Goal: Task Accomplishment & Management: Manage account settings

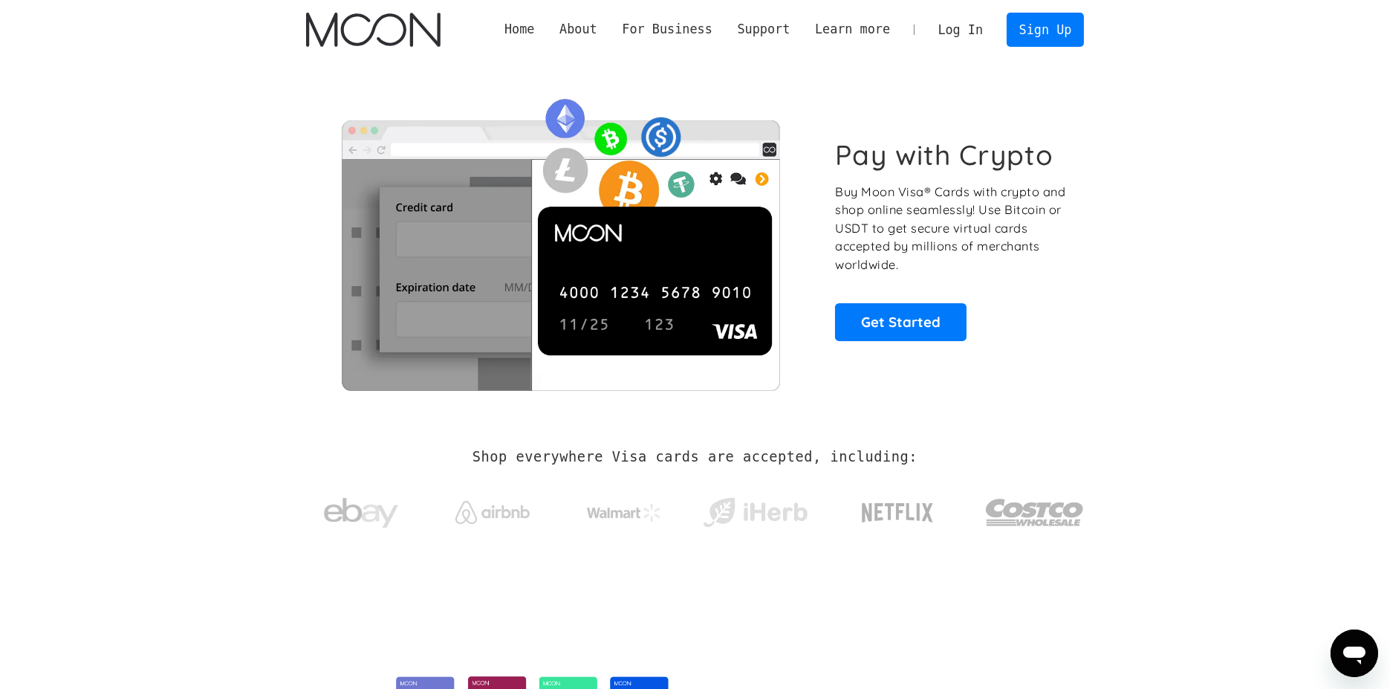
click at [983, 26] on link "Log In" at bounding box center [961, 29] width 70 height 33
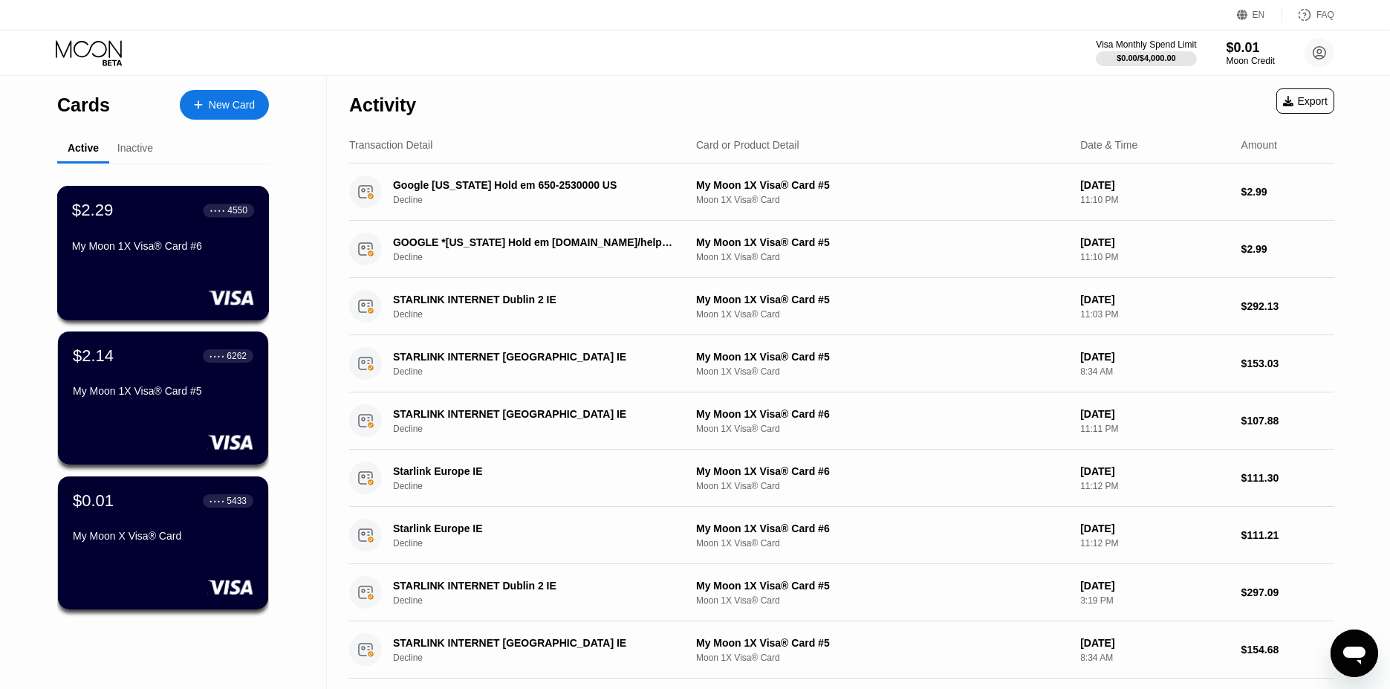
click at [158, 252] on div "My Moon 1X Visa® Card #6" at bounding box center [163, 246] width 182 height 12
click at [183, 374] on div "$2.14 ● ● ● ● 6262 My Moon 1X Visa® Card #5" at bounding box center [163, 374] width 182 height 57
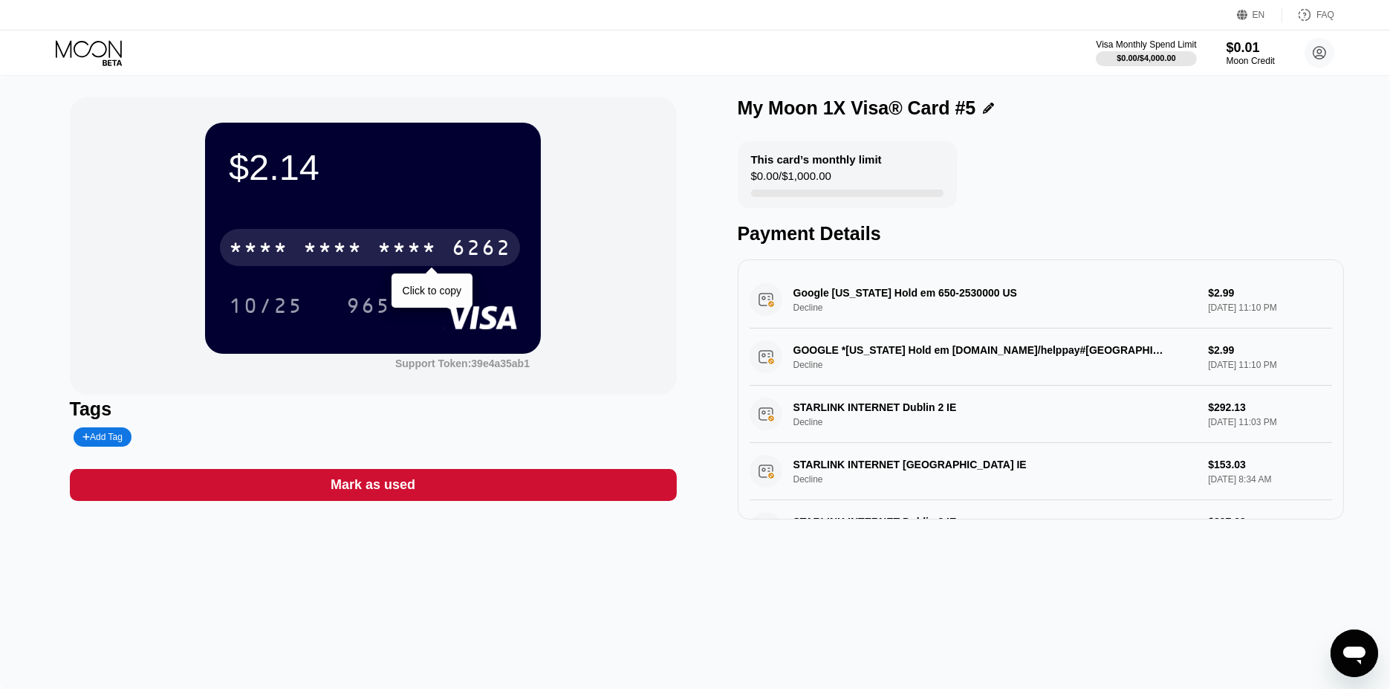
click at [467, 244] on div "6262" at bounding box center [481, 250] width 59 height 24
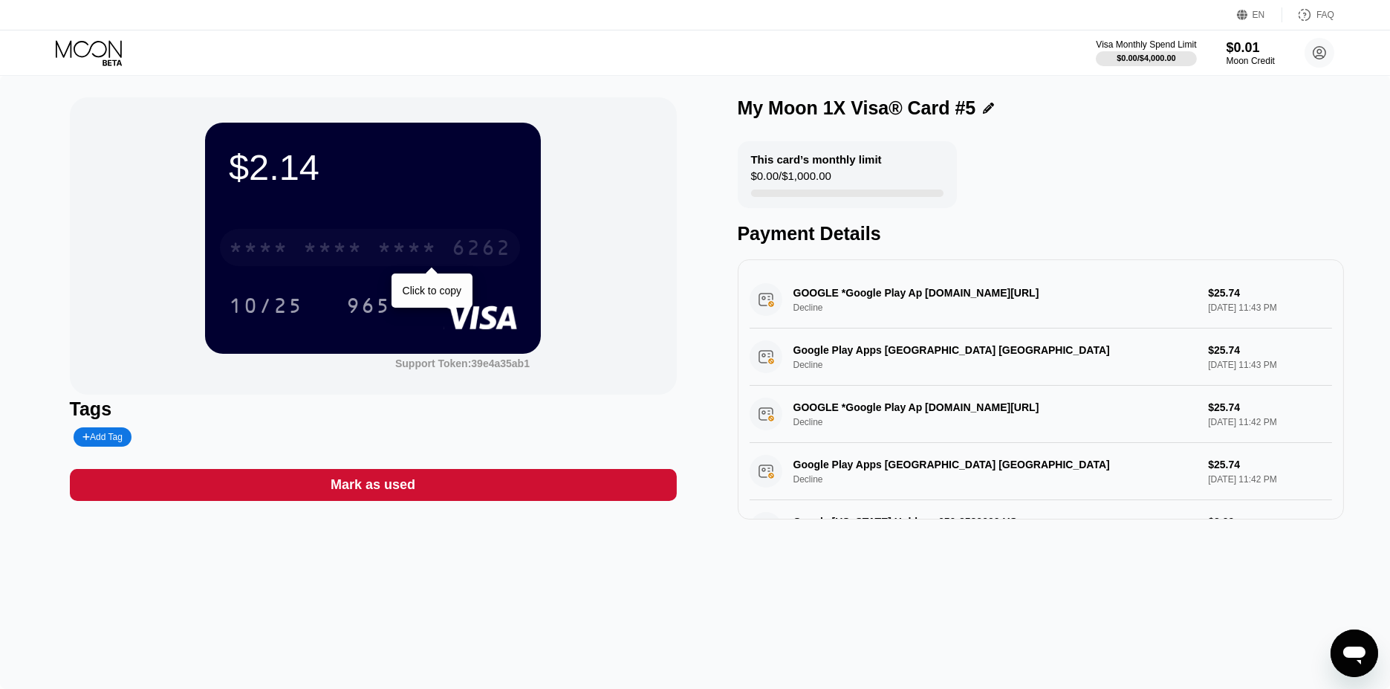
click at [385, 239] on div "* * * * * * * * * * * * 6262" at bounding box center [370, 247] width 300 height 37
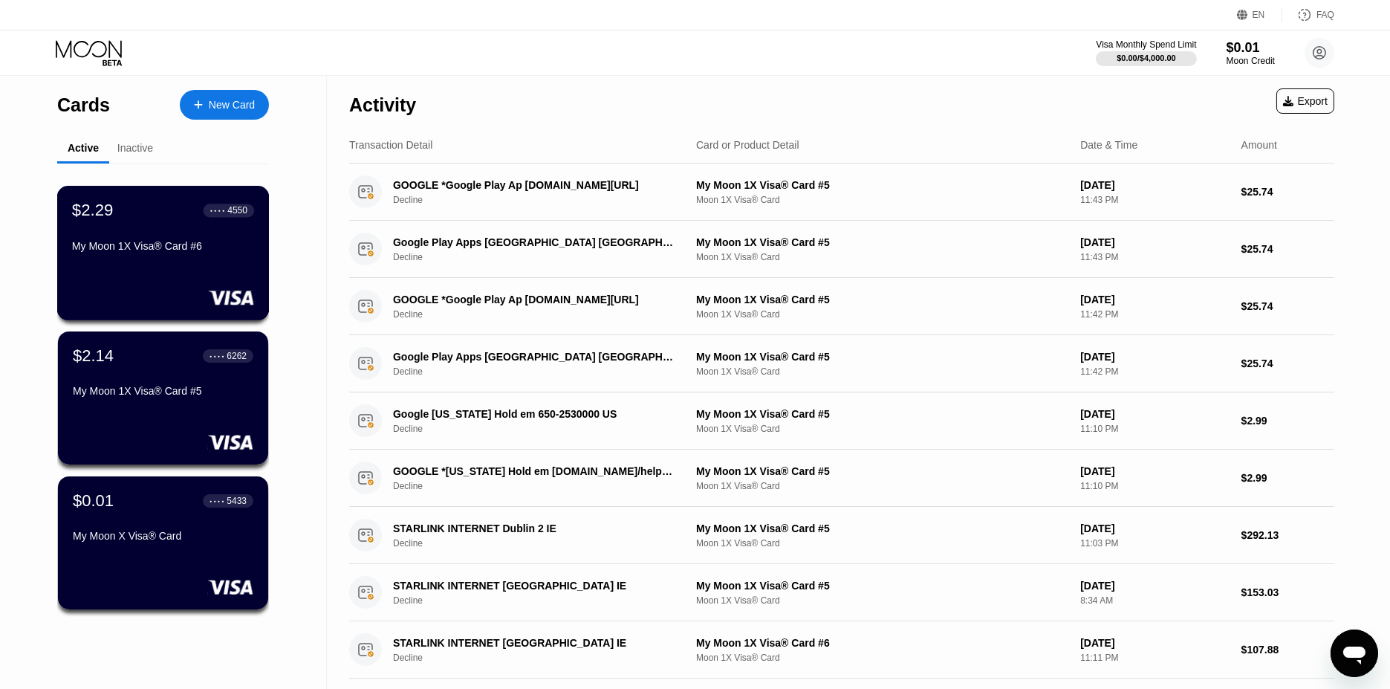
click at [124, 242] on div "$2.29 ● ● ● ● 4550 My Moon 1X Visa® Card #6" at bounding box center [163, 229] width 182 height 57
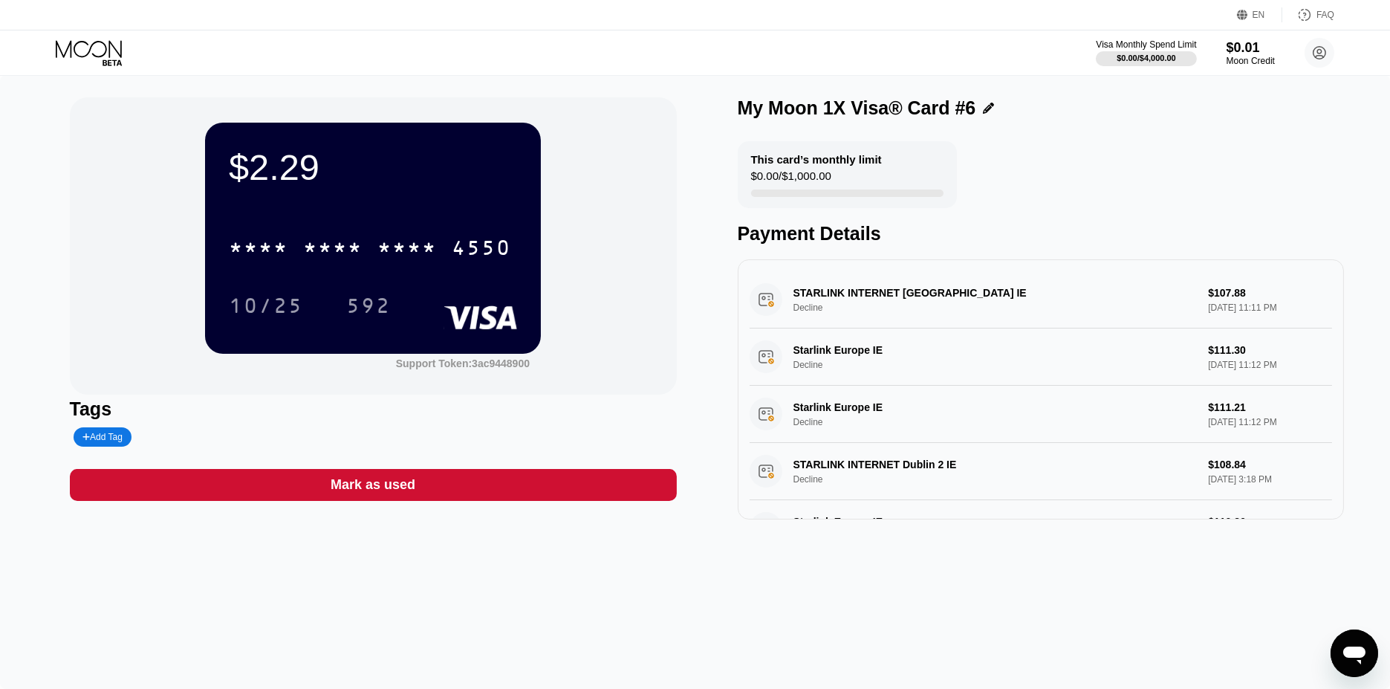
click at [262, 170] on div "$2.29" at bounding box center [373, 167] width 288 height 42
drag, startPoint x: 262, startPoint y: 170, endPoint x: 371, endPoint y: 250, distance: 135.5
click at [371, 250] on div "* * * * * * * * * * * * 4550" at bounding box center [370, 247] width 300 height 37
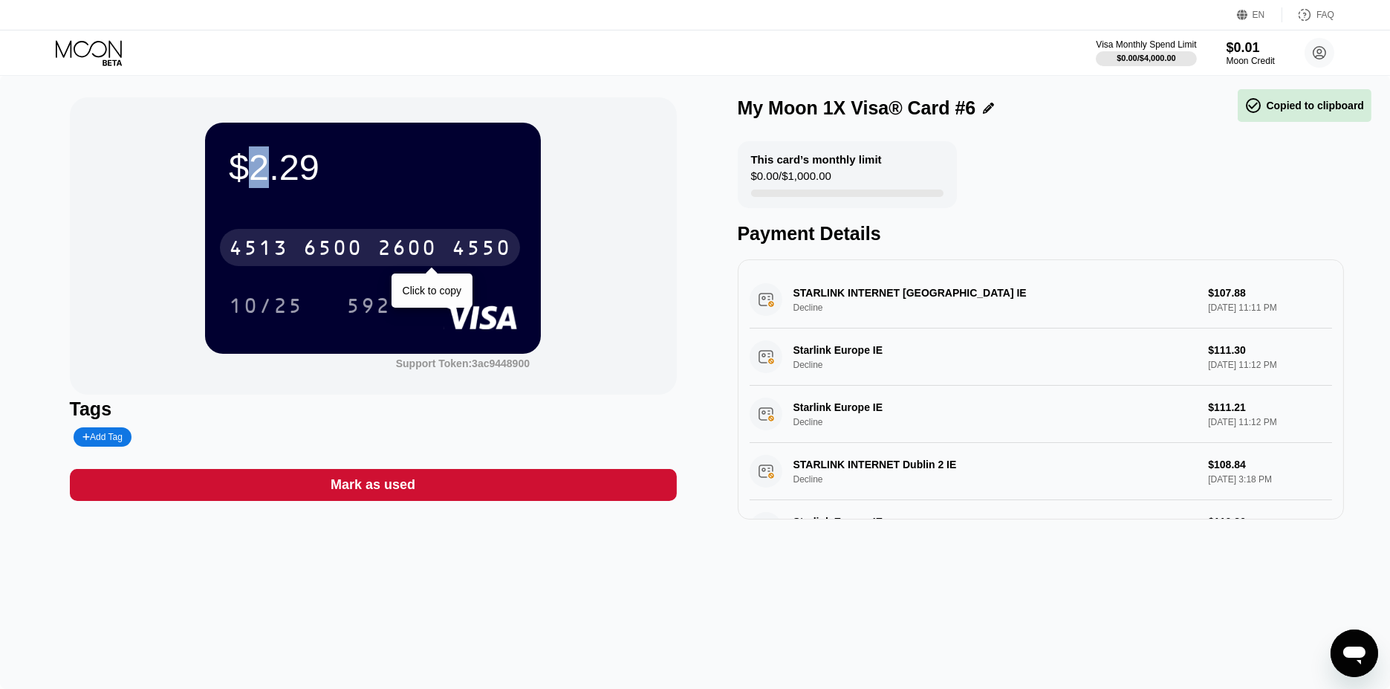
click at [371, 250] on div "[CREDIT_CARD_NUMBER]" at bounding box center [370, 247] width 300 height 37
drag, startPoint x: 371, startPoint y: 250, endPoint x: 350, endPoint y: 258, distance: 22.1
click at [350, 258] on div "* * * *" at bounding box center [332, 250] width 59 height 24
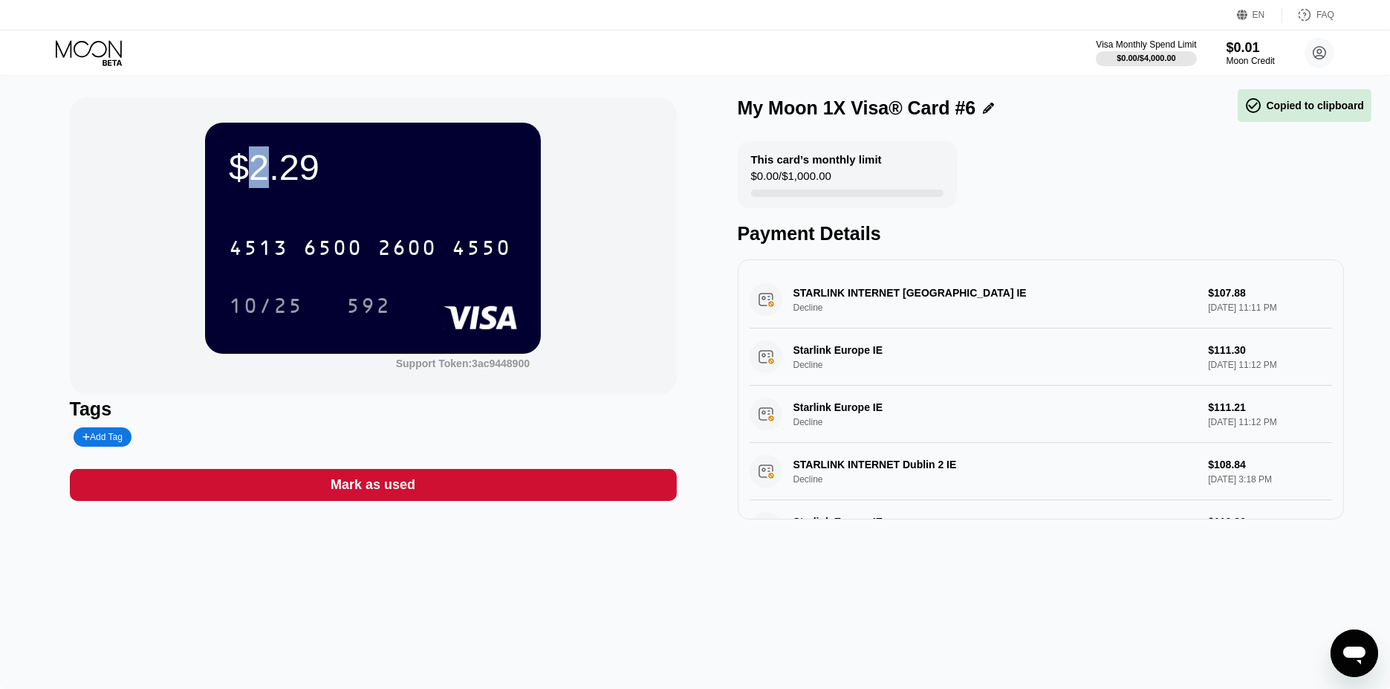
click at [358, 197] on div "$2.29 4513 6500 2600 4550 10/25 592" at bounding box center [373, 238] width 336 height 230
drag, startPoint x: 246, startPoint y: 162, endPoint x: 301, endPoint y: 167, distance: 55.2
click at [246, 163] on div "$2.29" at bounding box center [373, 167] width 288 height 42
click at [310, 168] on div "$2.29" at bounding box center [373, 167] width 288 height 42
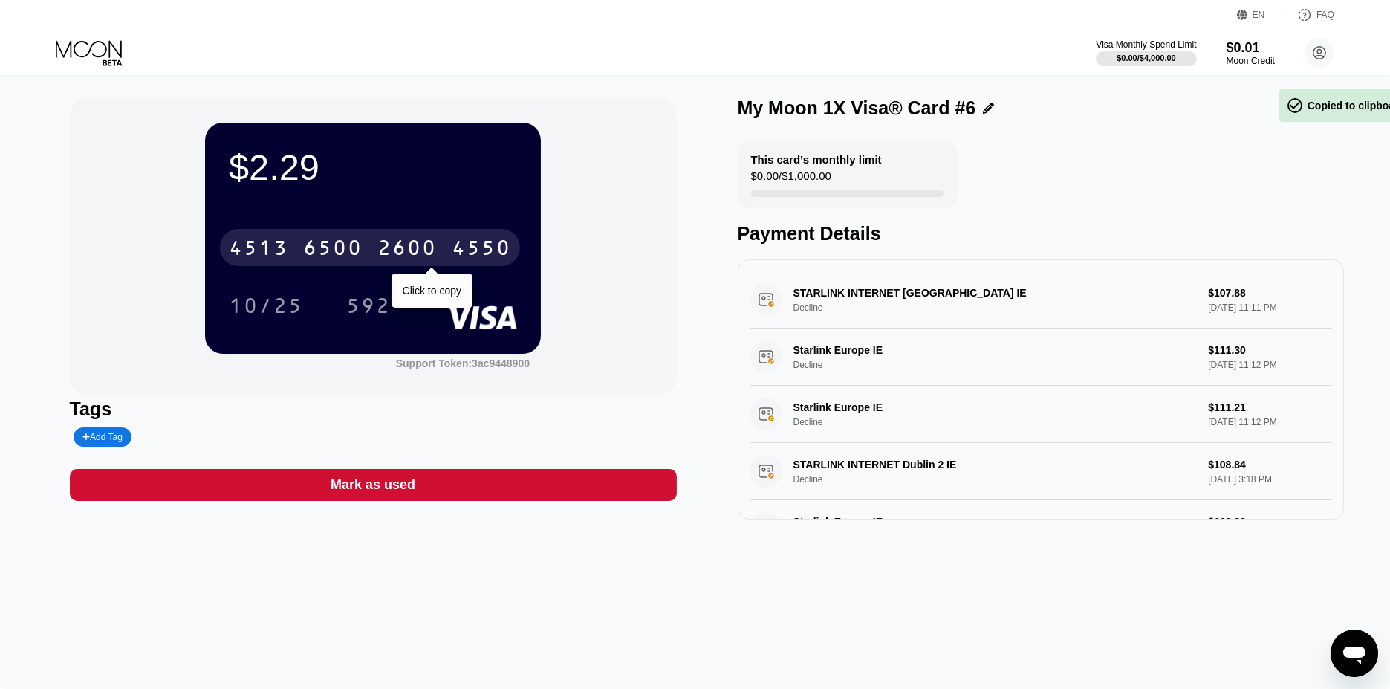
click at [325, 246] on div "6500" at bounding box center [332, 250] width 59 height 24
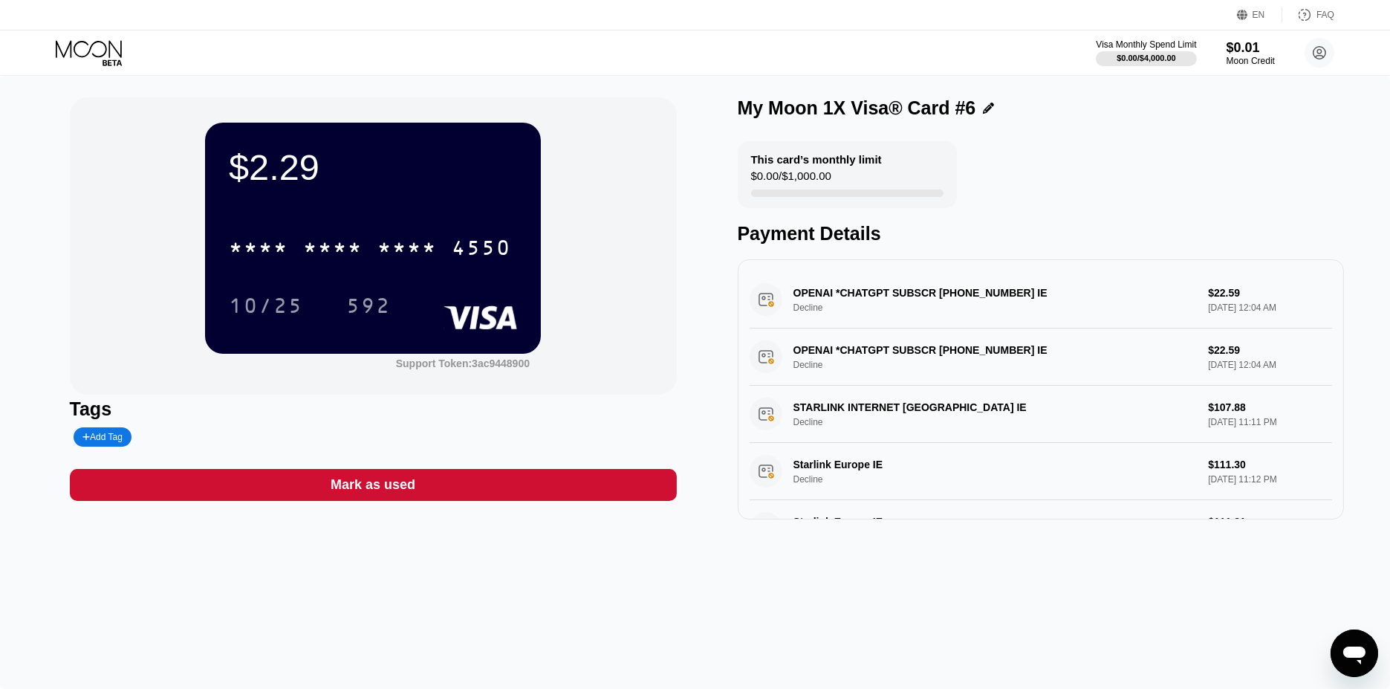
drag, startPoint x: 951, startPoint y: 354, endPoint x: 999, endPoint y: 355, distance: 48.3
click at [999, 355] on div "OPENAI *CHATGPT SUBSCR +14158799686 IE Decline $22.59 Sep 21, 2025 12:04 AM" at bounding box center [1041, 356] width 583 height 57
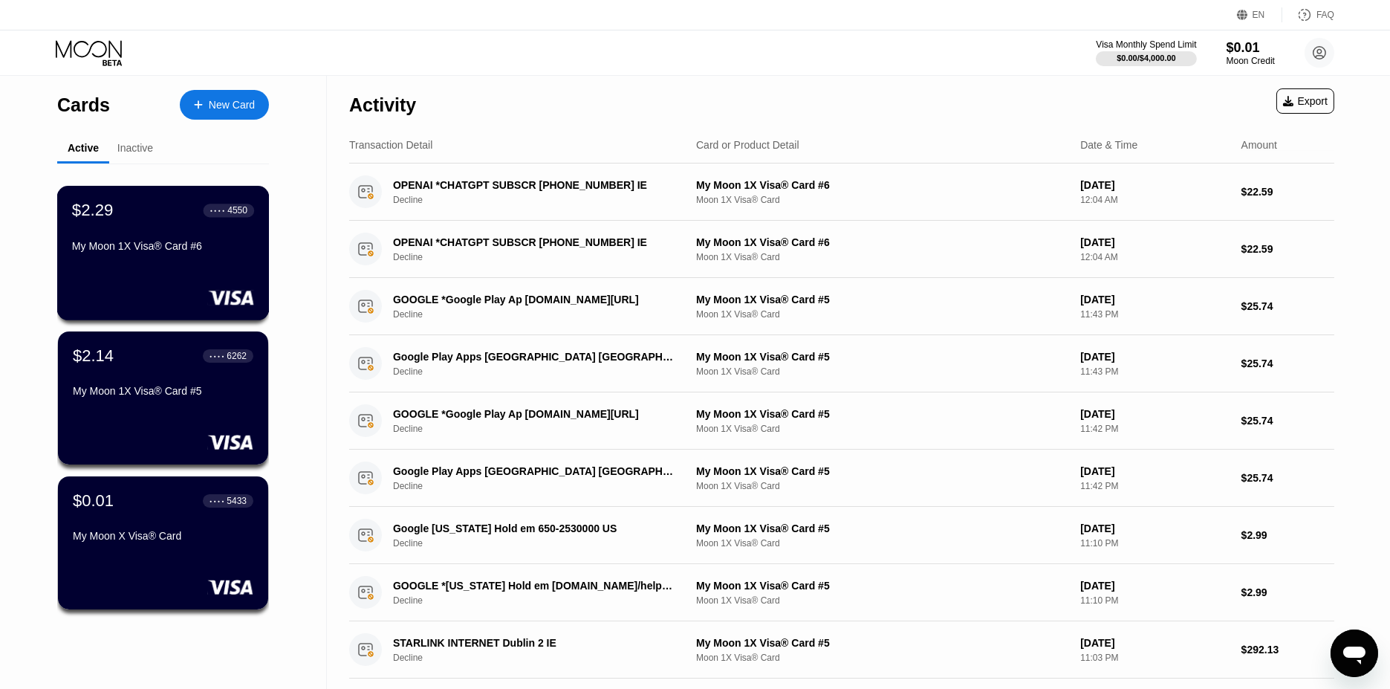
click at [178, 265] on div "$2.29 ● ● ● ● 4550 My Moon 1X Visa® Card #6" at bounding box center [163, 253] width 213 height 134
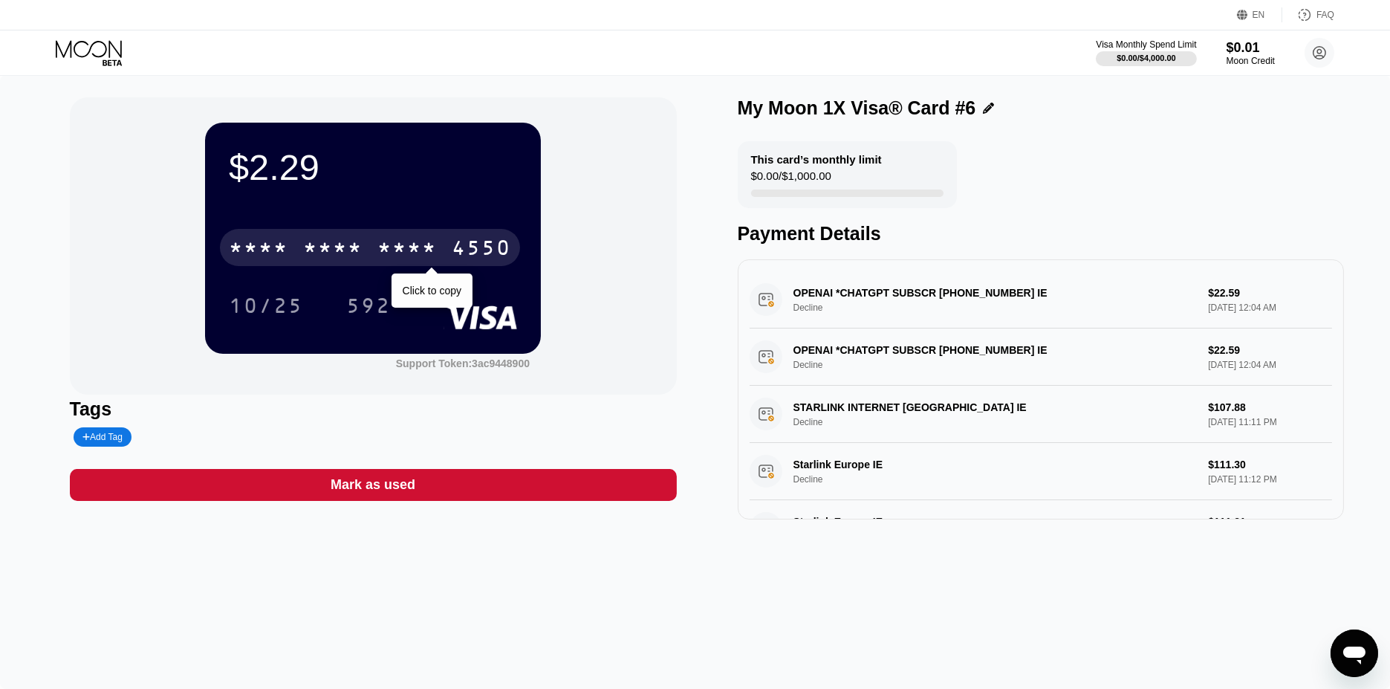
click at [427, 259] on div "* * * *" at bounding box center [406, 250] width 59 height 24
click at [403, 239] on div "* * * *" at bounding box center [406, 250] width 59 height 24
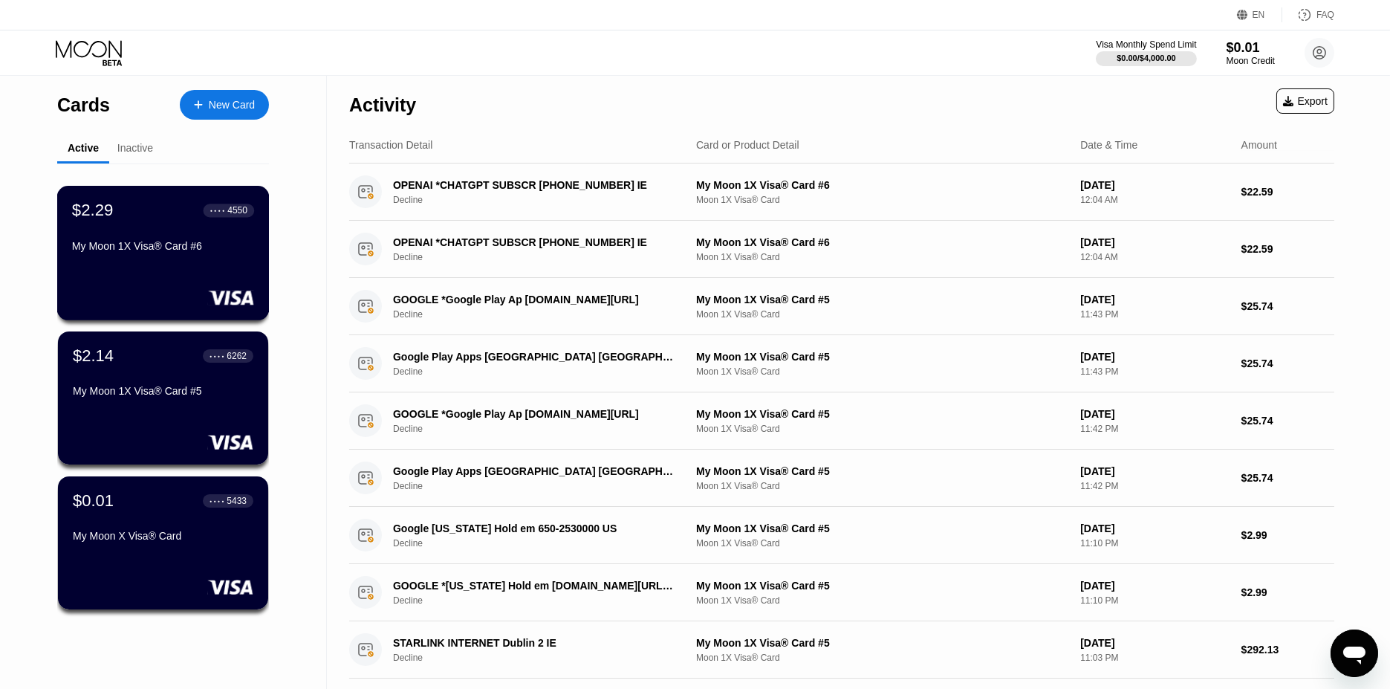
click at [162, 252] on div "My Moon 1X Visa® Card #6" at bounding box center [163, 246] width 182 height 12
click at [160, 412] on div "$2.14 ● ● ● ● 6262 My Moon 1X Visa® Card #5" at bounding box center [163, 398] width 213 height 134
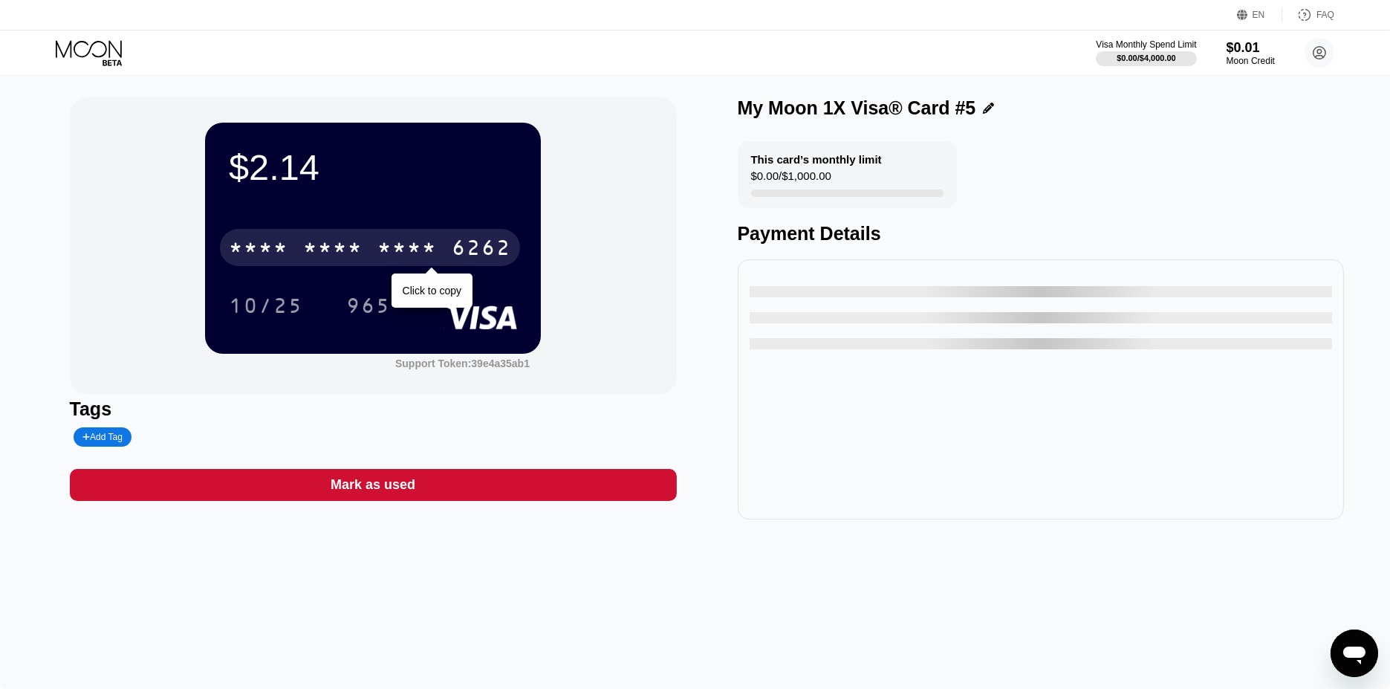
click at [355, 252] on div "* * * *" at bounding box center [332, 250] width 59 height 24
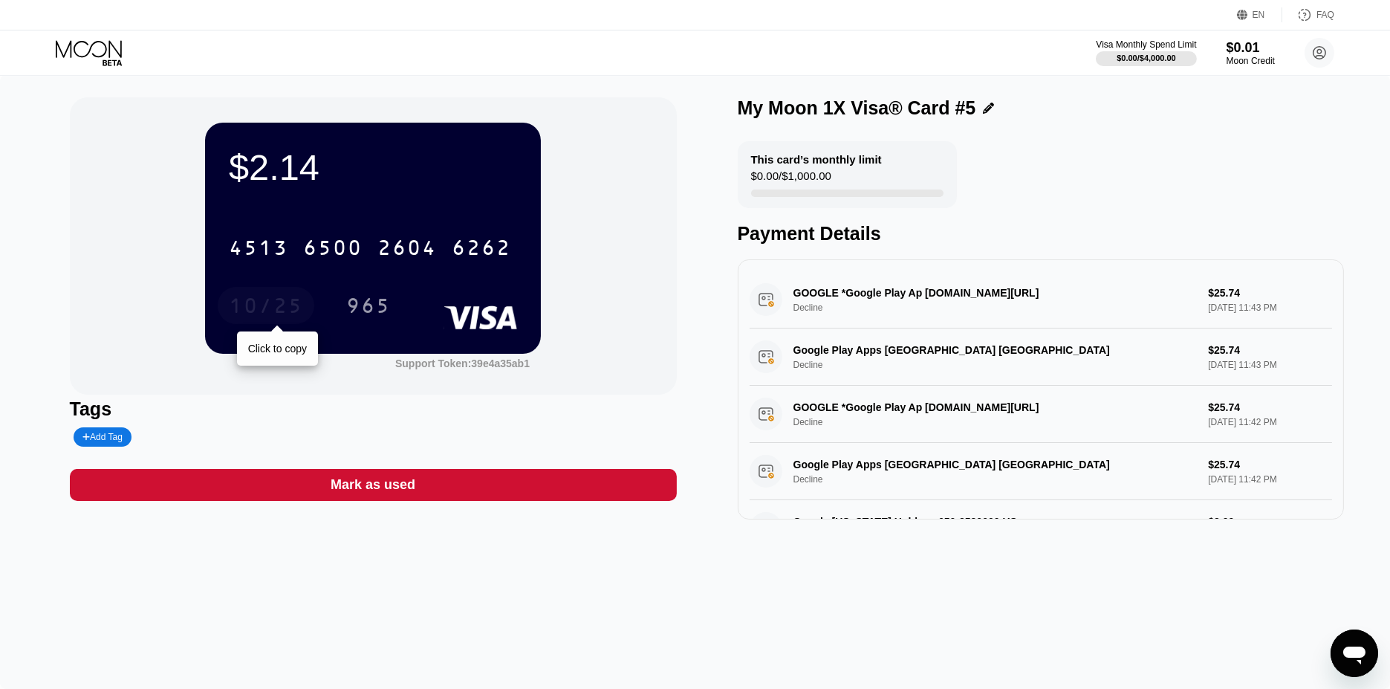
click at [296, 309] on div "10/25" at bounding box center [266, 308] width 74 height 24
drag, startPoint x: 1285, startPoint y: 27, endPoint x: 409, endPoint y: 259, distance: 906.1
click at [409, 259] on div "2604" at bounding box center [406, 250] width 59 height 24
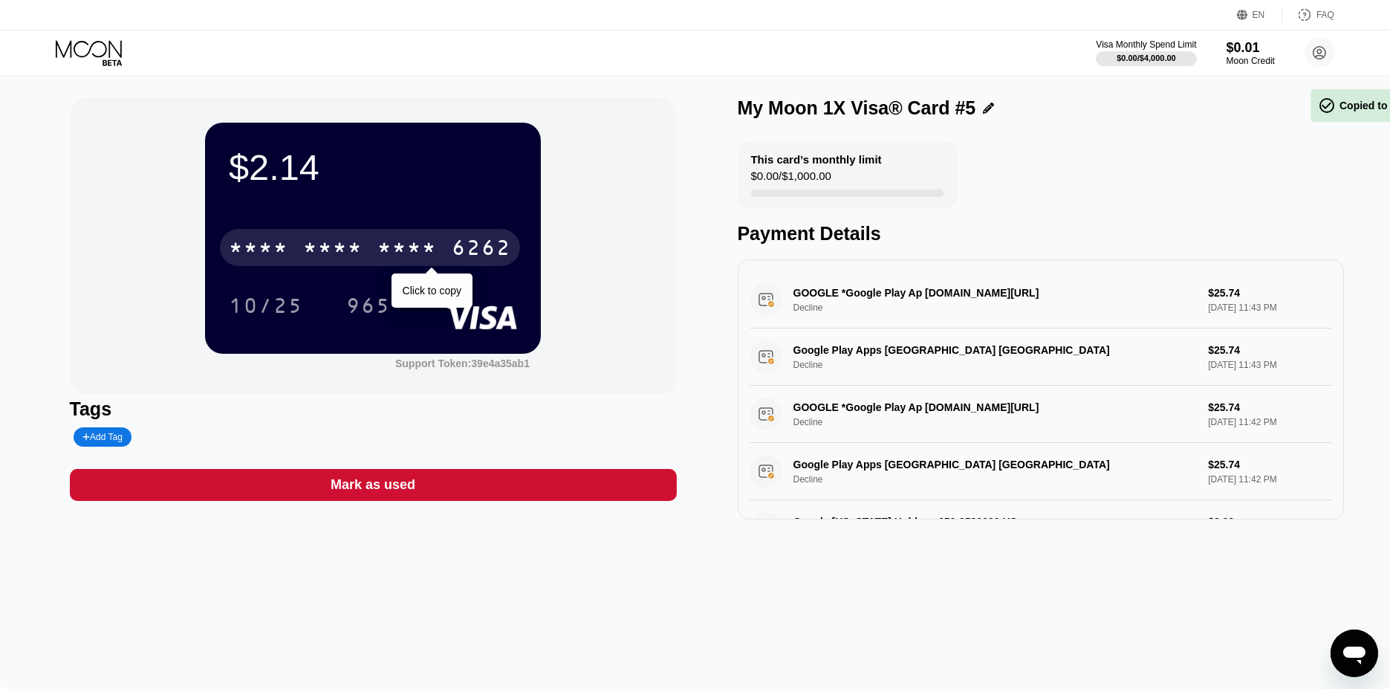
click at [409, 259] on div "* * * *" at bounding box center [406, 250] width 59 height 24
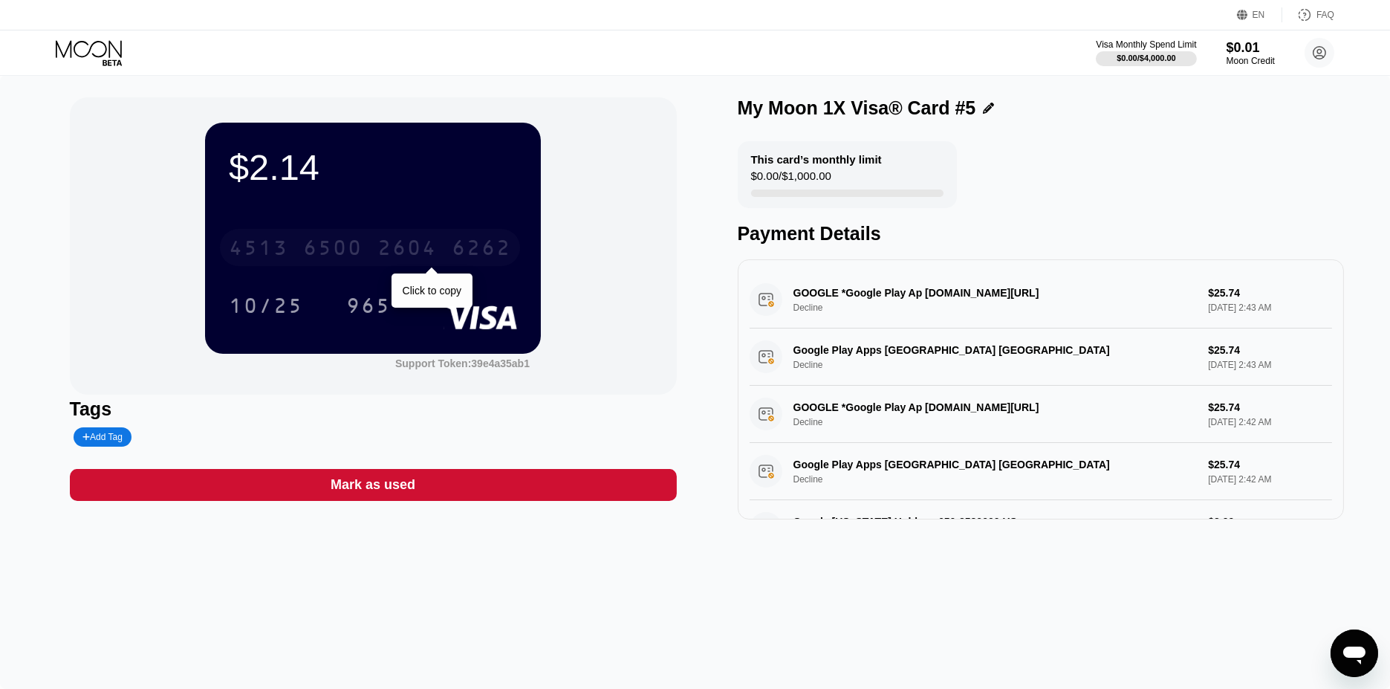
click at [455, 260] on div "6262" at bounding box center [481, 250] width 59 height 24
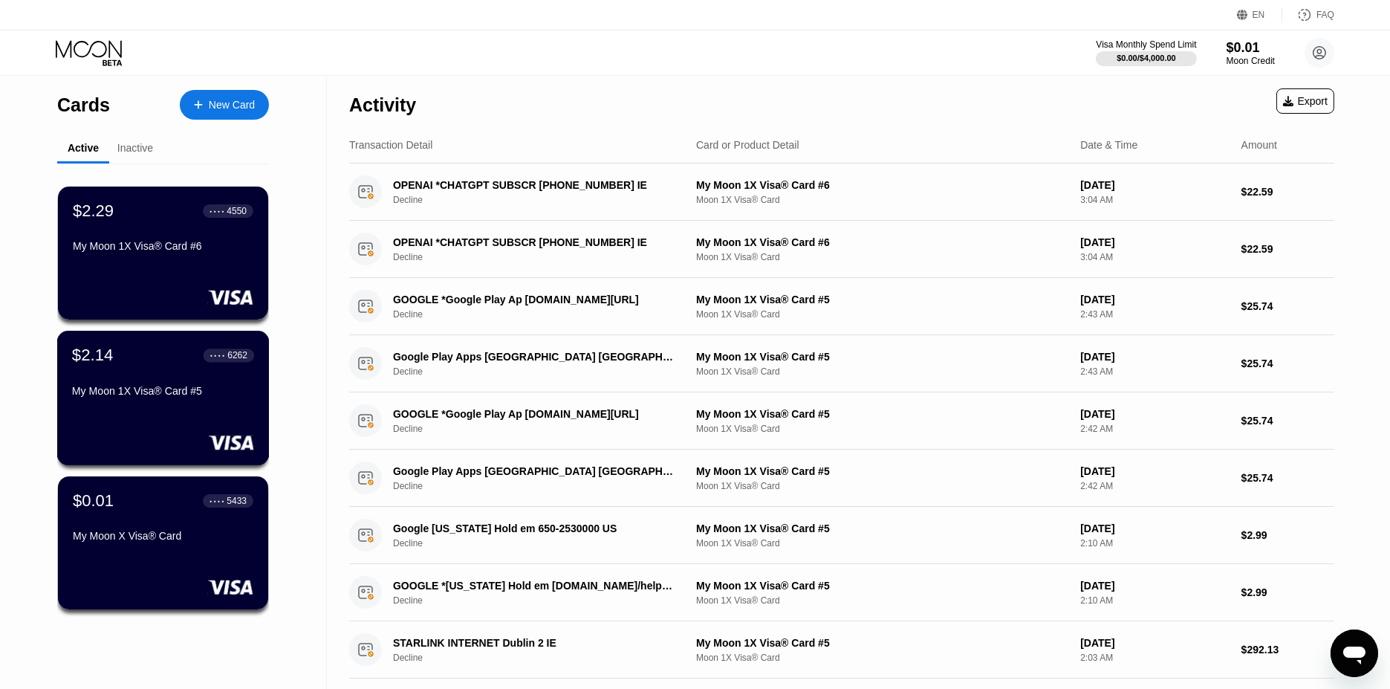
click at [163, 396] on div "My Moon 1X Visa® Card #5" at bounding box center [163, 391] width 182 height 12
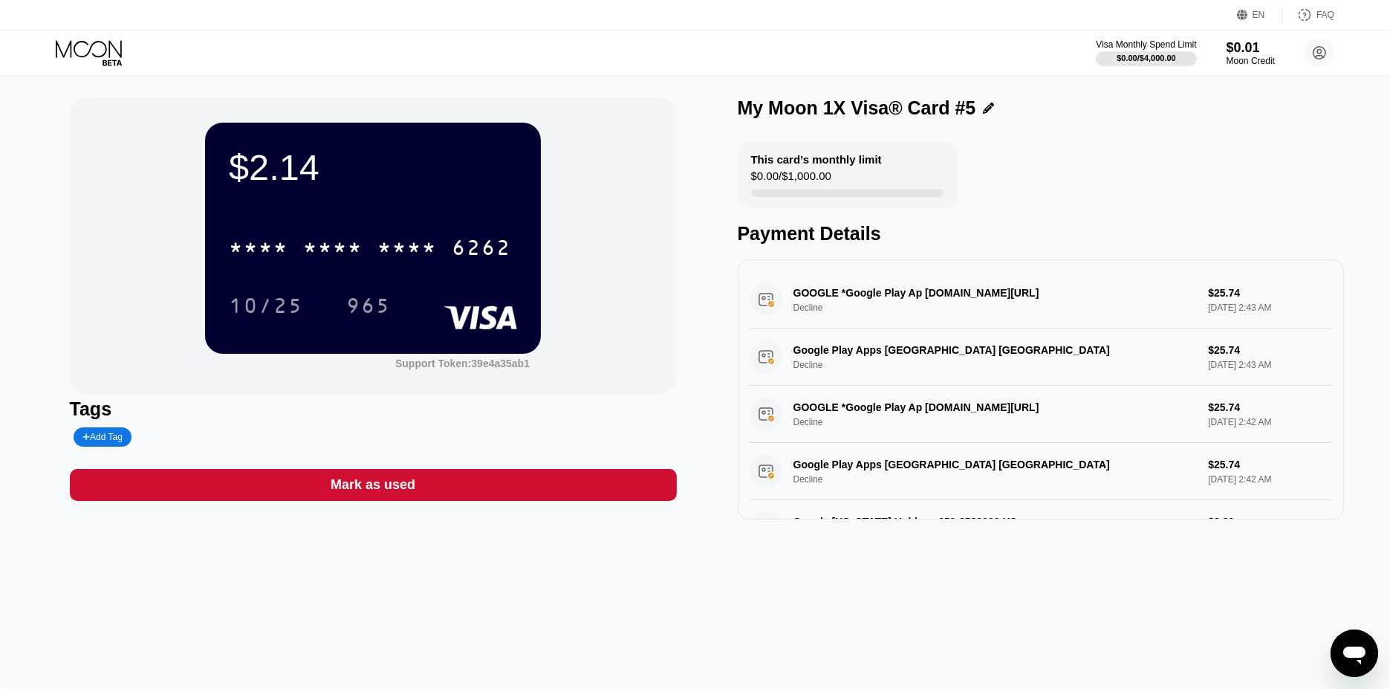
click at [660, 1] on div "EN Language Select an item Save FAQ" at bounding box center [695, 15] width 1390 height 30
click at [480, 410] on div "Tags" at bounding box center [373, 409] width 607 height 22
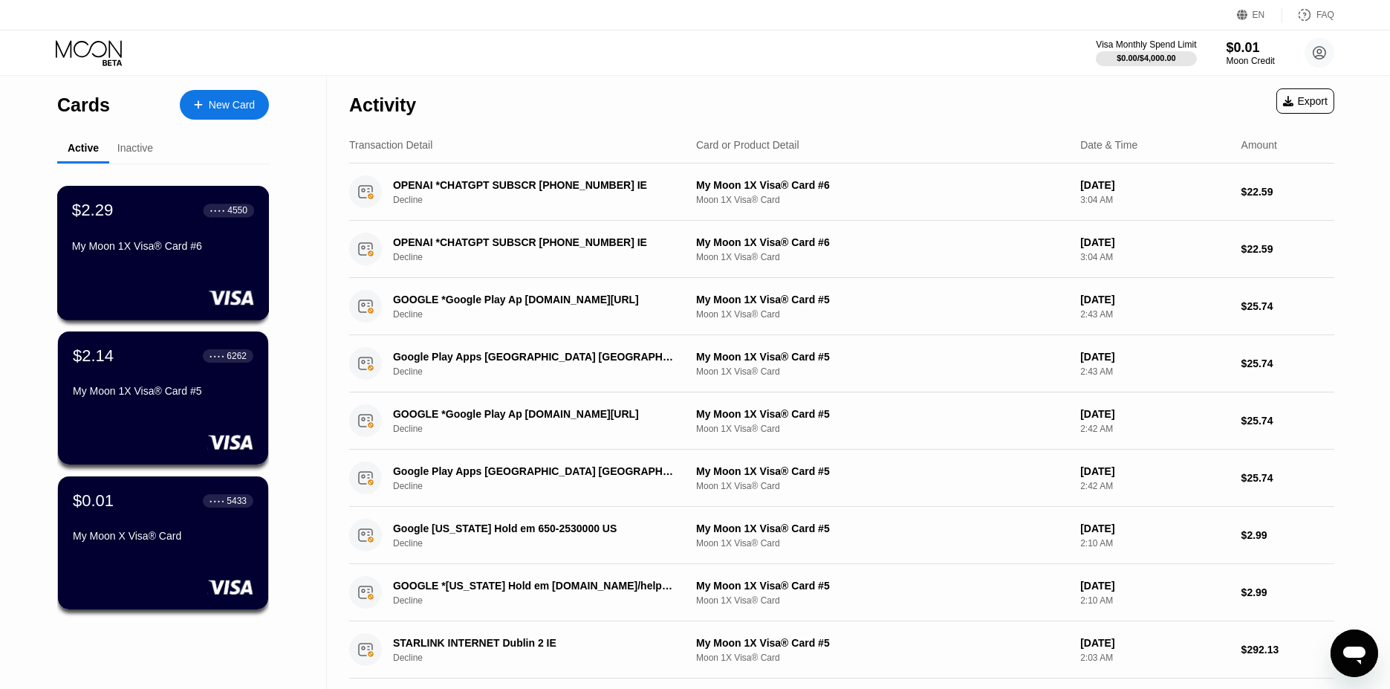
click at [142, 248] on div "My Moon 1X Visa® Card #6" at bounding box center [163, 246] width 182 height 12
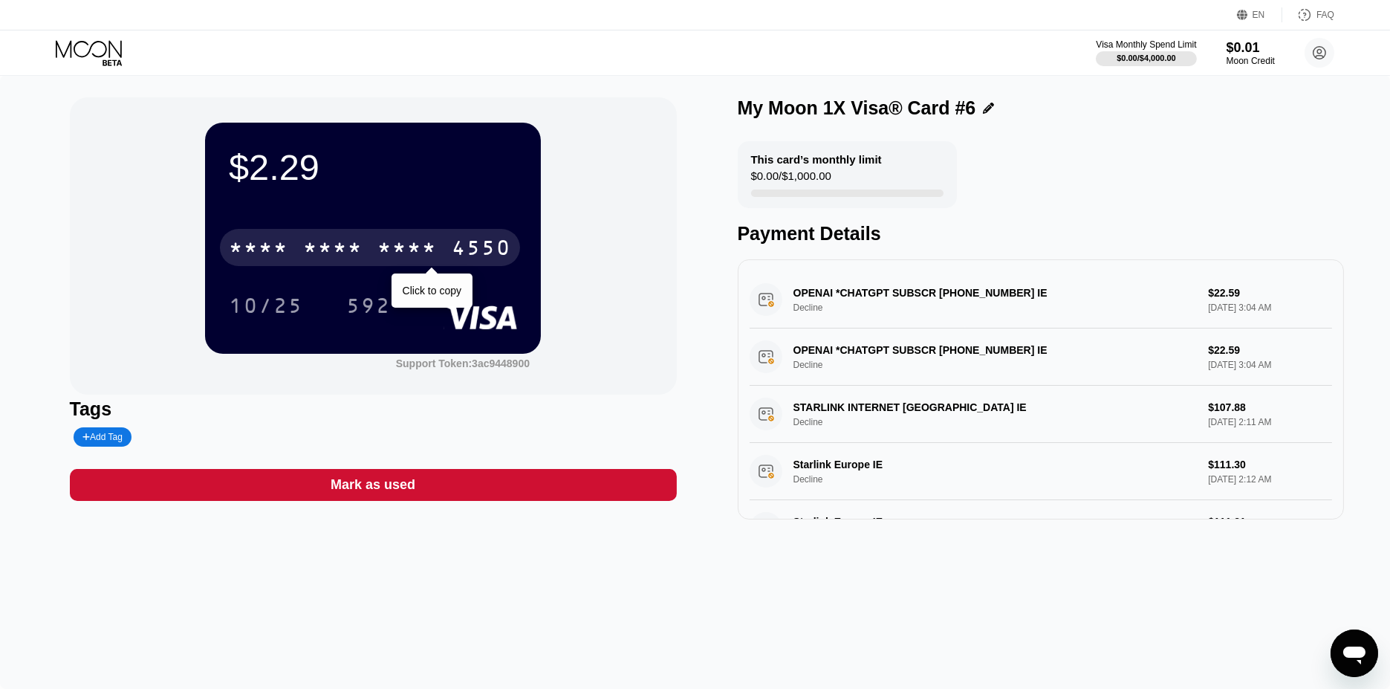
click at [342, 259] on div "* * * *" at bounding box center [332, 250] width 59 height 24
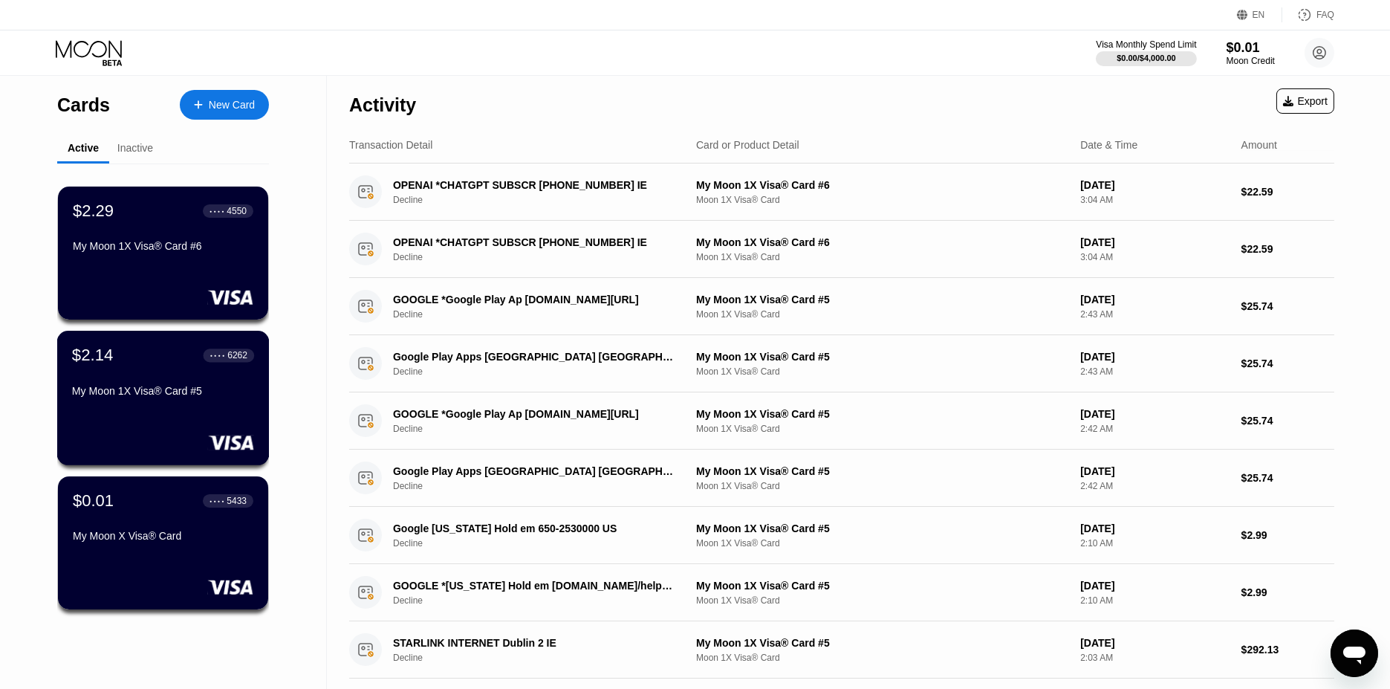
click at [177, 418] on div "$2.14 ● ● ● ● 6262 My Moon 1X Visa® Card #5" at bounding box center [163, 398] width 213 height 134
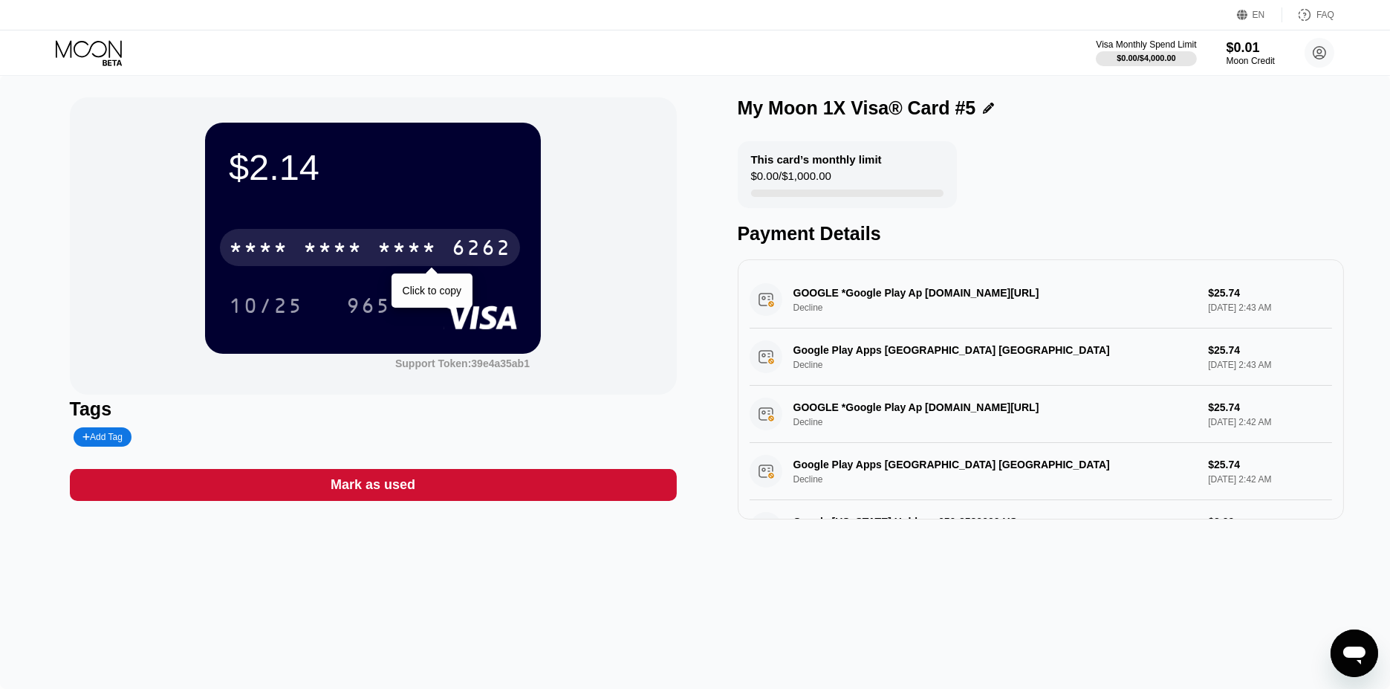
click at [449, 255] on div "* * * * * * * * * * * * 6262" at bounding box center [370, 247] width 300 height 37
click at [438, 251] on div "4513 6500 2604 6262" at bounding box center [370, 247] width 300 height 37
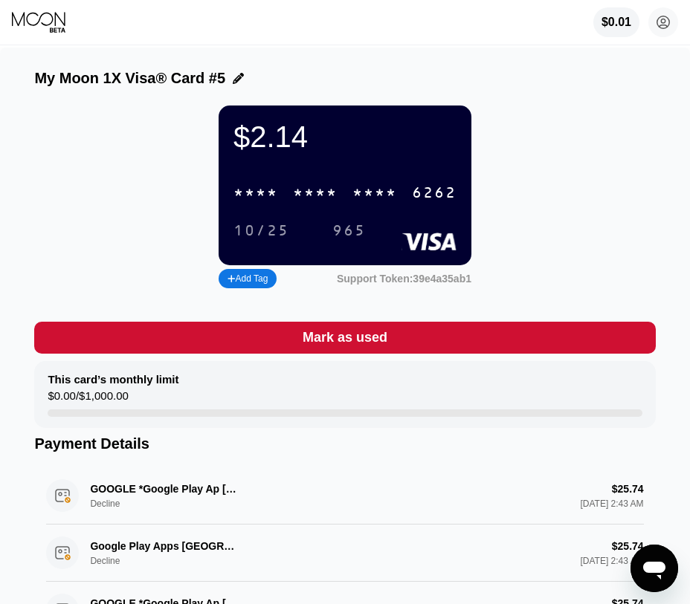
click at [361, 195] on div "* * * *" at bounding box center [374, 193] width 45 height 17
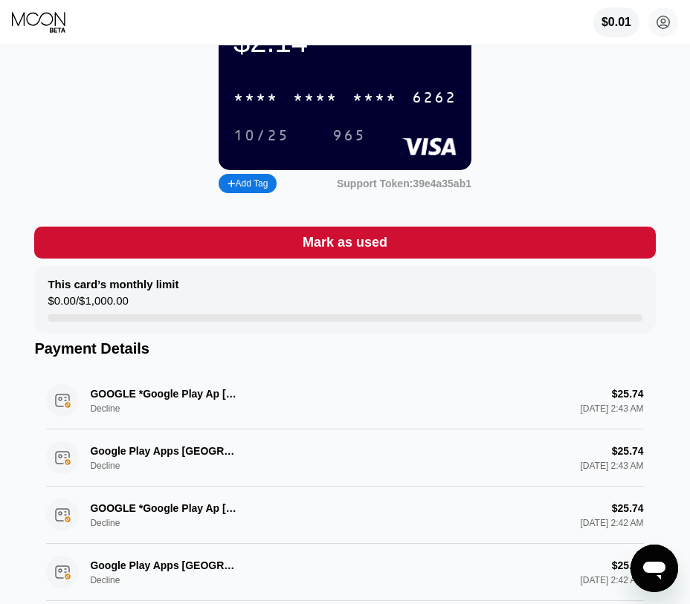
scroll to position [82, 0]
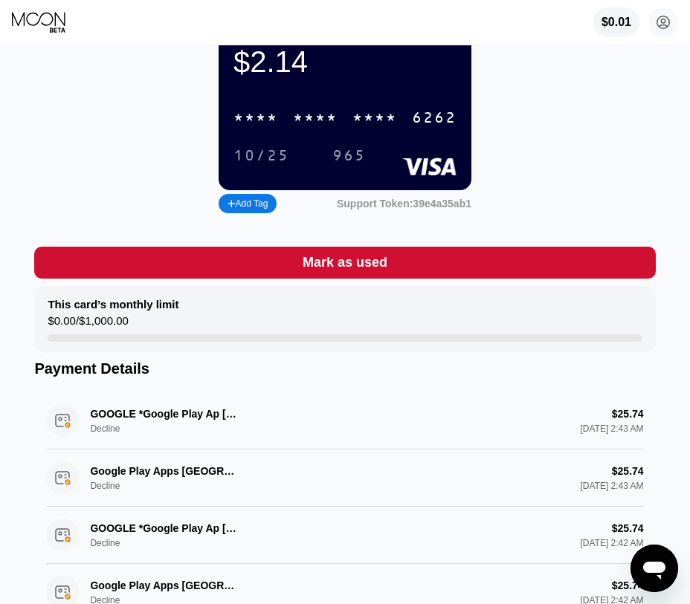
scroll to position [82, 0]
